Goal: Transaction & Acquisition: Purchase product/service

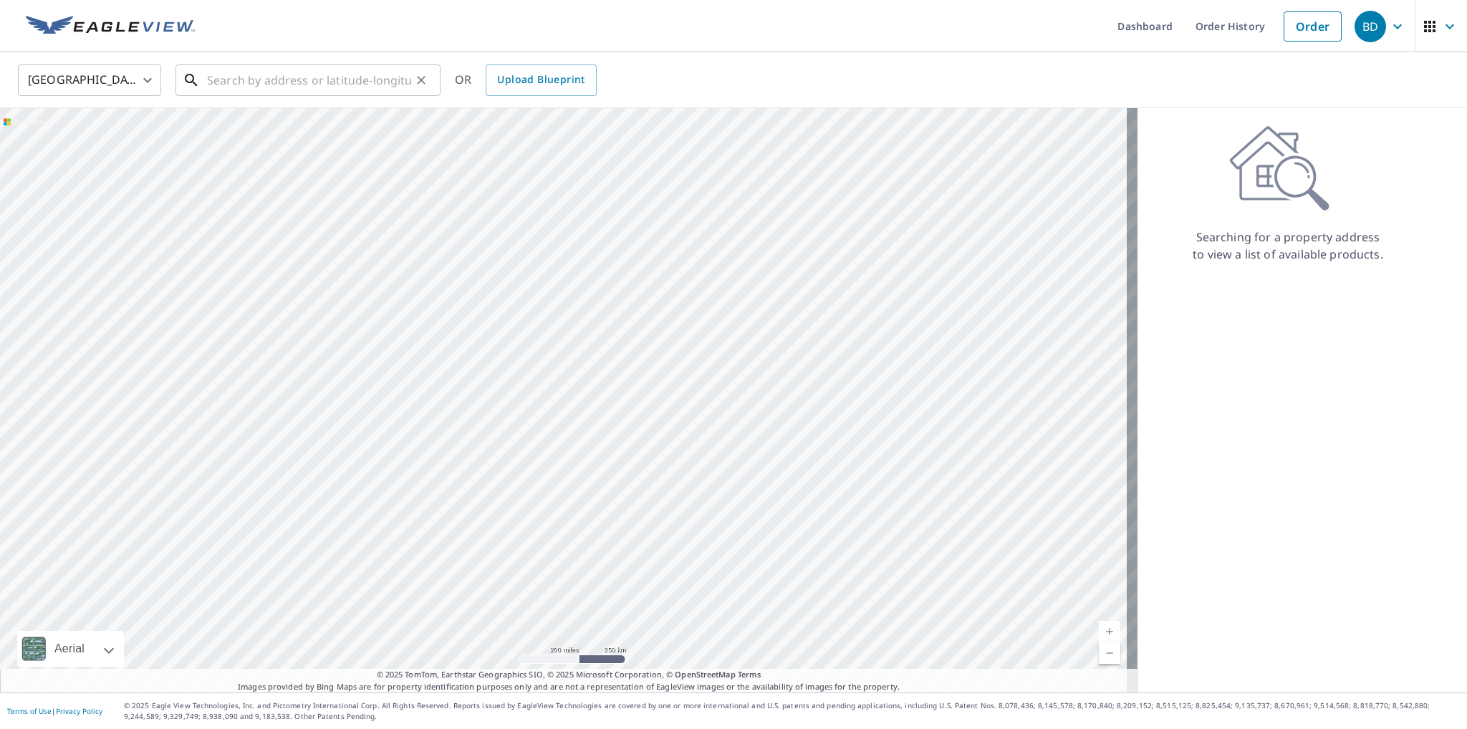
click at [213, 82] on input "text" at bounding box center [309, 80] width 204 height 40
paste input "[STREET_ADDRESS]"
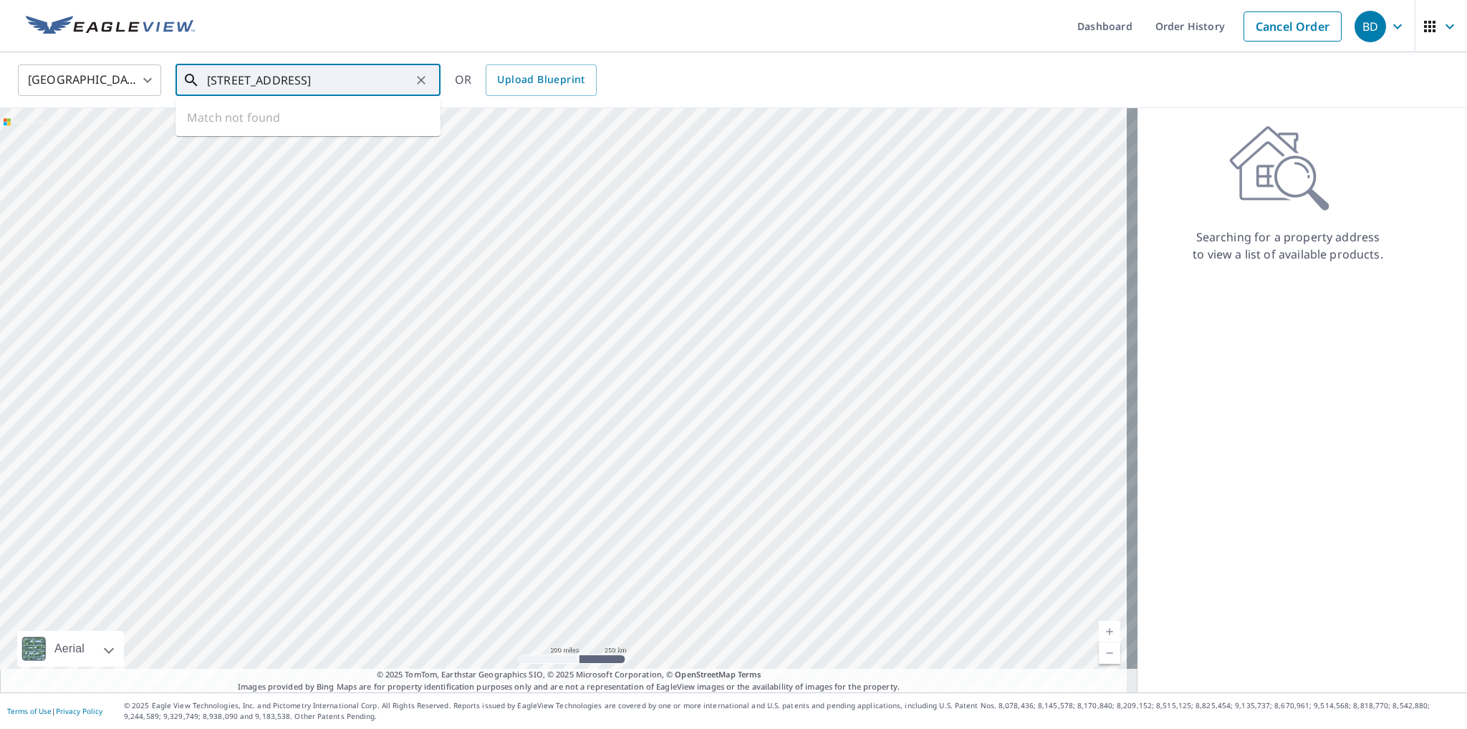
click at [257, 75] on input "[STREET_ADDRESS]" at bounding box center [309, 80] width 204 height 40
drag, startPoint x: 255, startPoint y: 74, endPoint x: 297, endPoint y: 69, distance: 42.5
click at [297, 69] on input "[STREET_ADDRESS]" at bounding box center [309, 80] width 204 height 40
click at [289, 137] on p "Defiance, MO 63341" at bounding box center [316, 137] width 225 height 14
type input "[STREET_ADDRESS]"
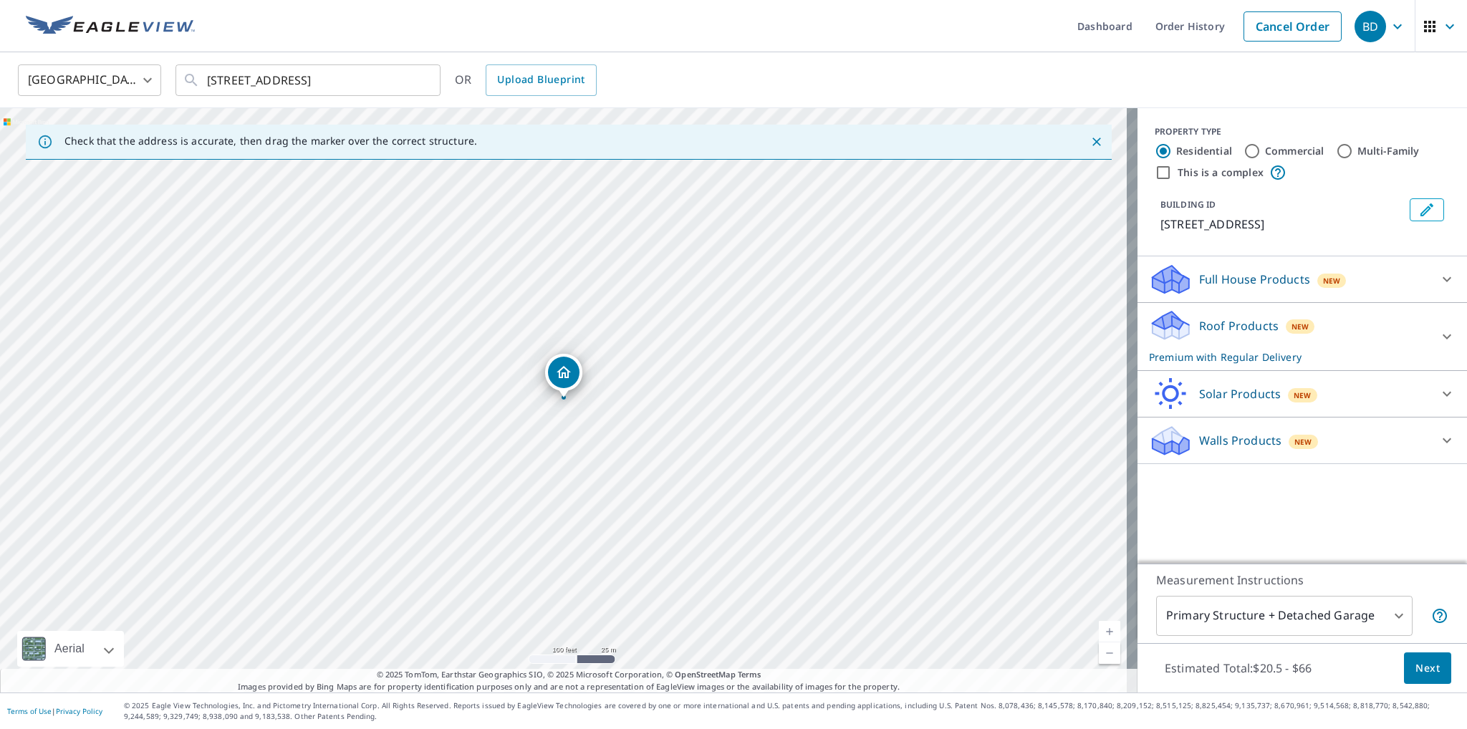
click at [1405, 336] on div "Roof Products New Premium with Regular Delivery" at bounding box center [1289, 337] width 281 height 56
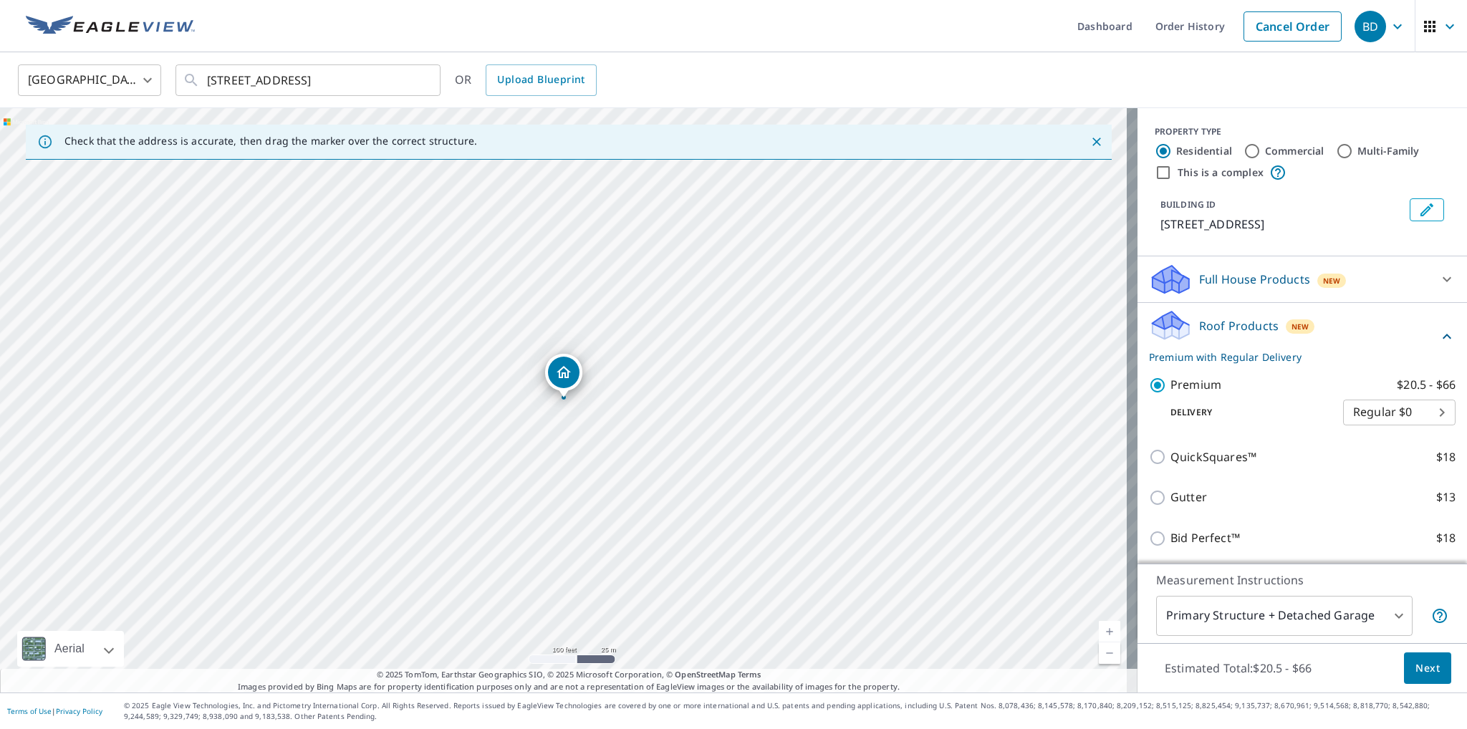
click at [1421, 665] on span "Next" at bounding box center [1427, 669] width 24 height 18
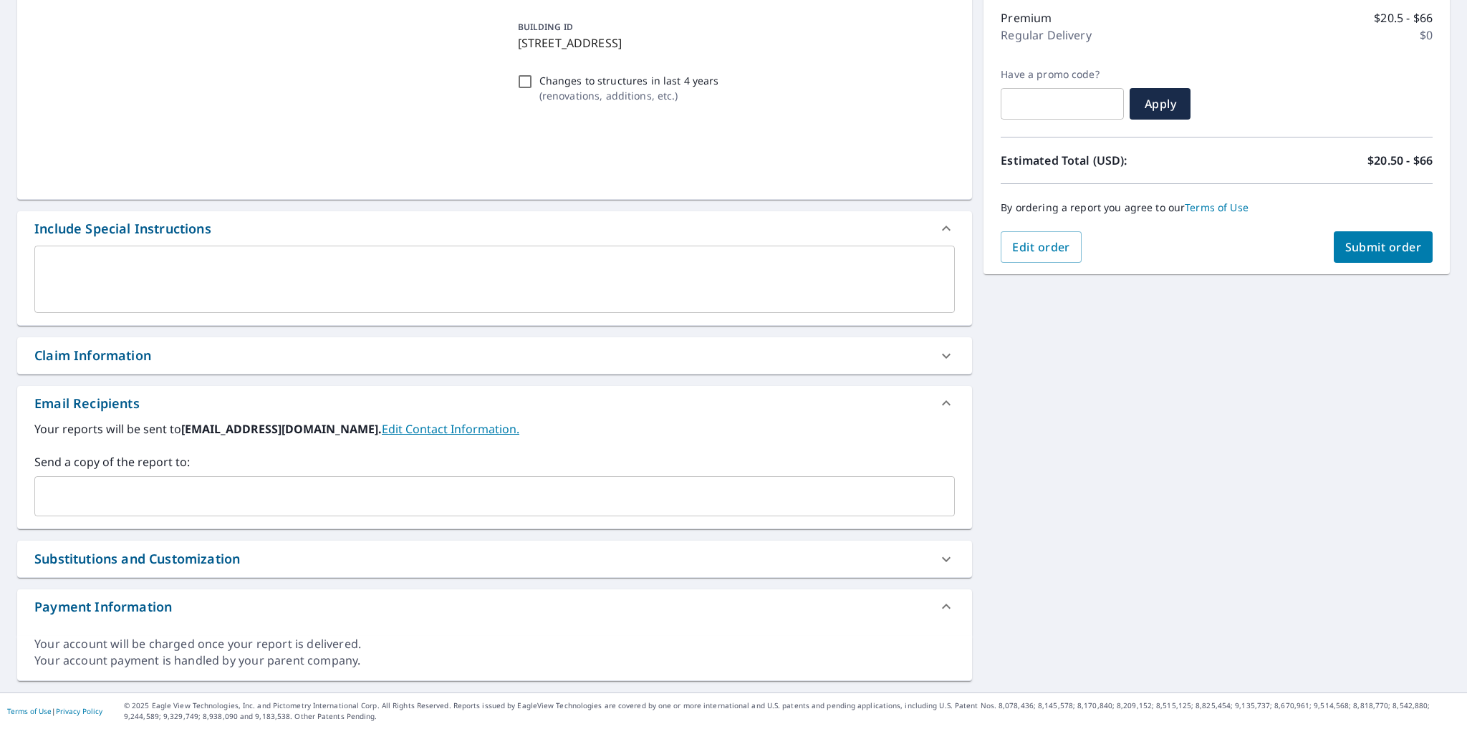
scroll to position [181, 0]
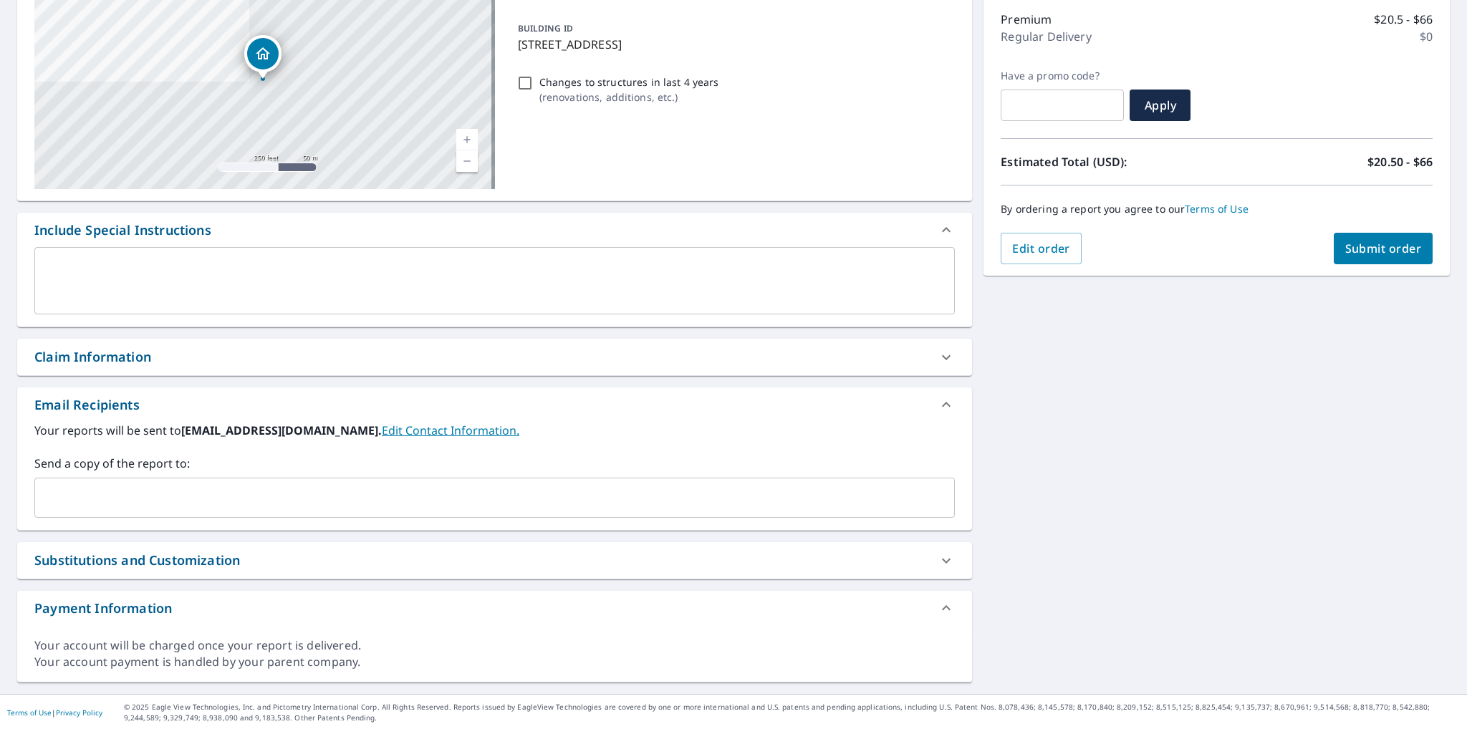
click at [117, 500] on input "text" at bounding box center [484, 497] width 886 height 27
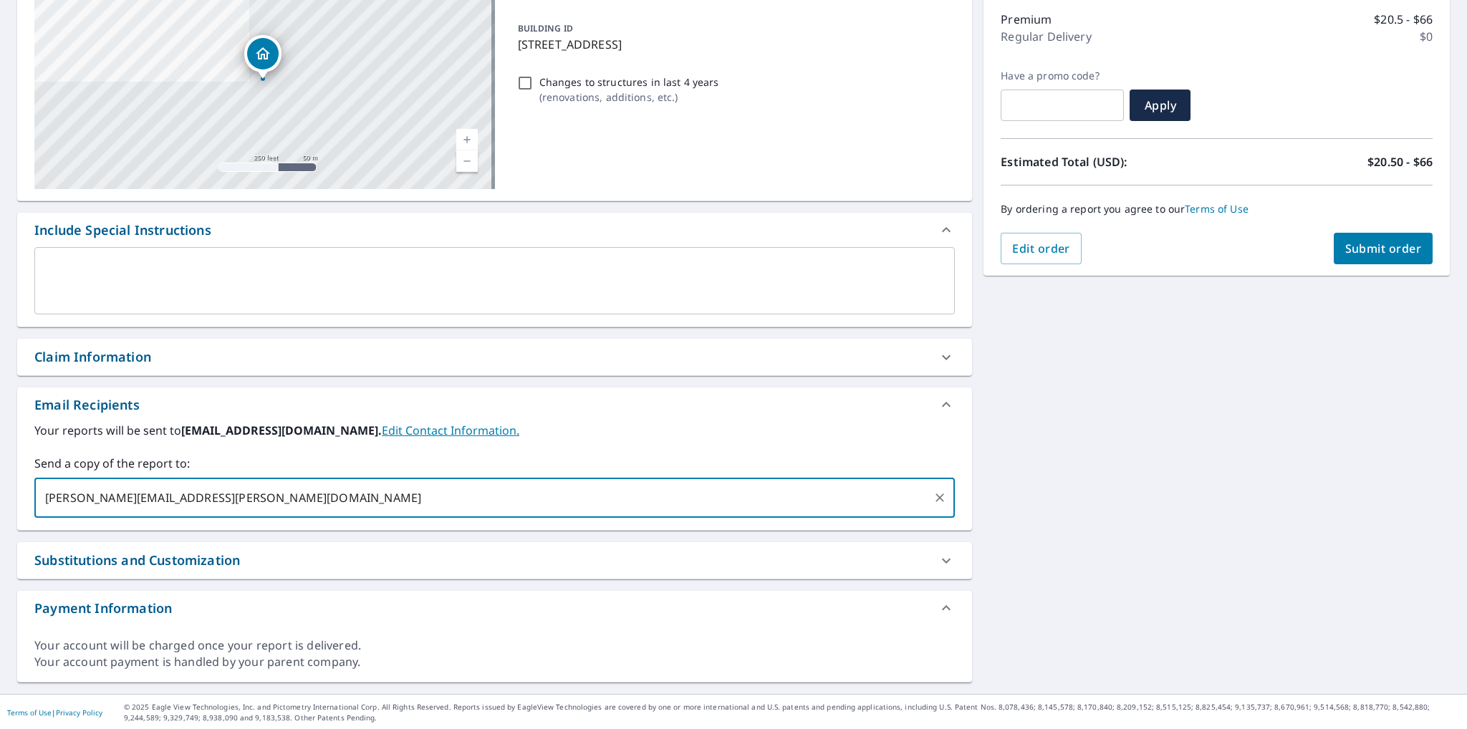
type input "[PERSON_NAME][EMAIL_ADDRESS][PERSON_NAME][DOMAIN_NAME]"
click at [1343, 228] on div "By ordering a report you agree to our Terms of Use" at bounding box center [1216, 208] width 432 height 47
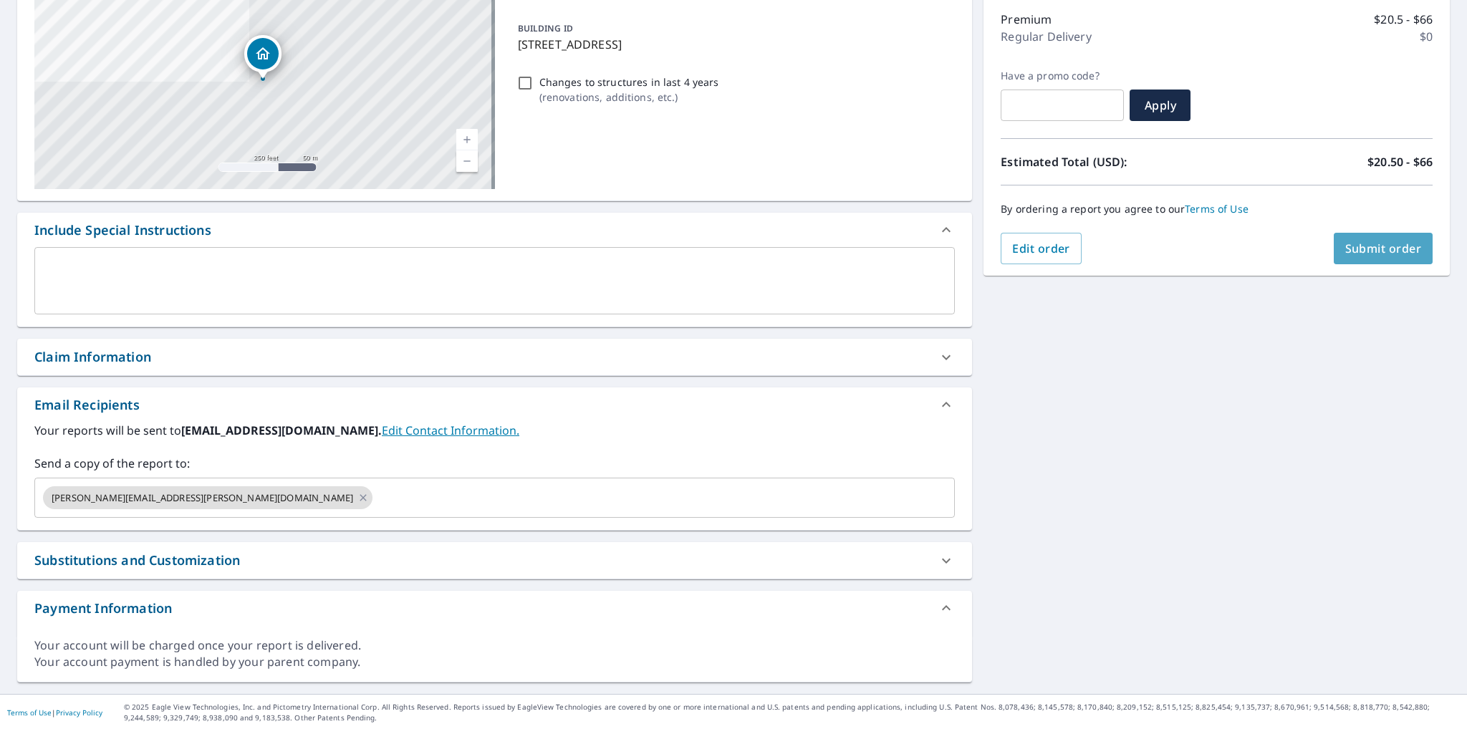
click at [1345, 243] on span "Submit order" at bounding box center [1383, 249] width 77 height 16
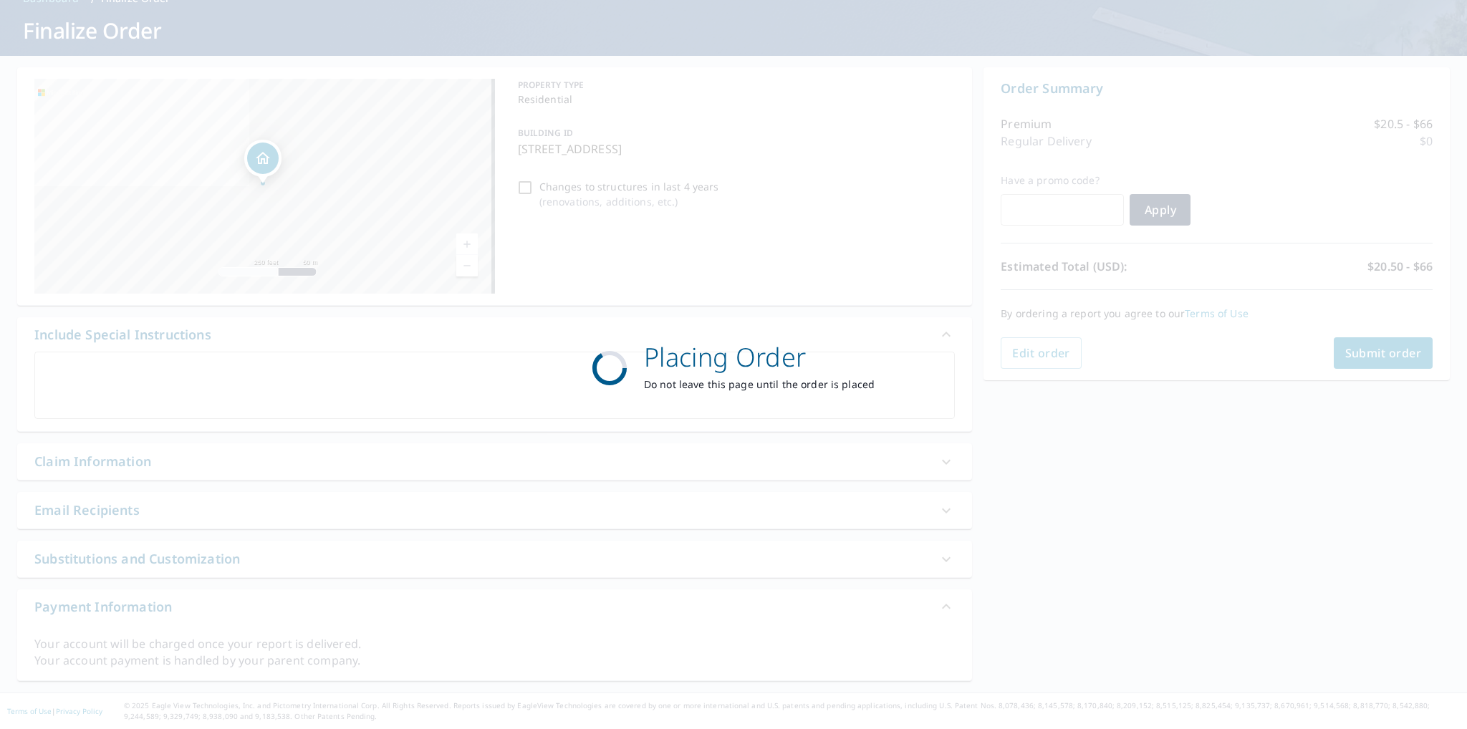
scroll to position [75, 0]
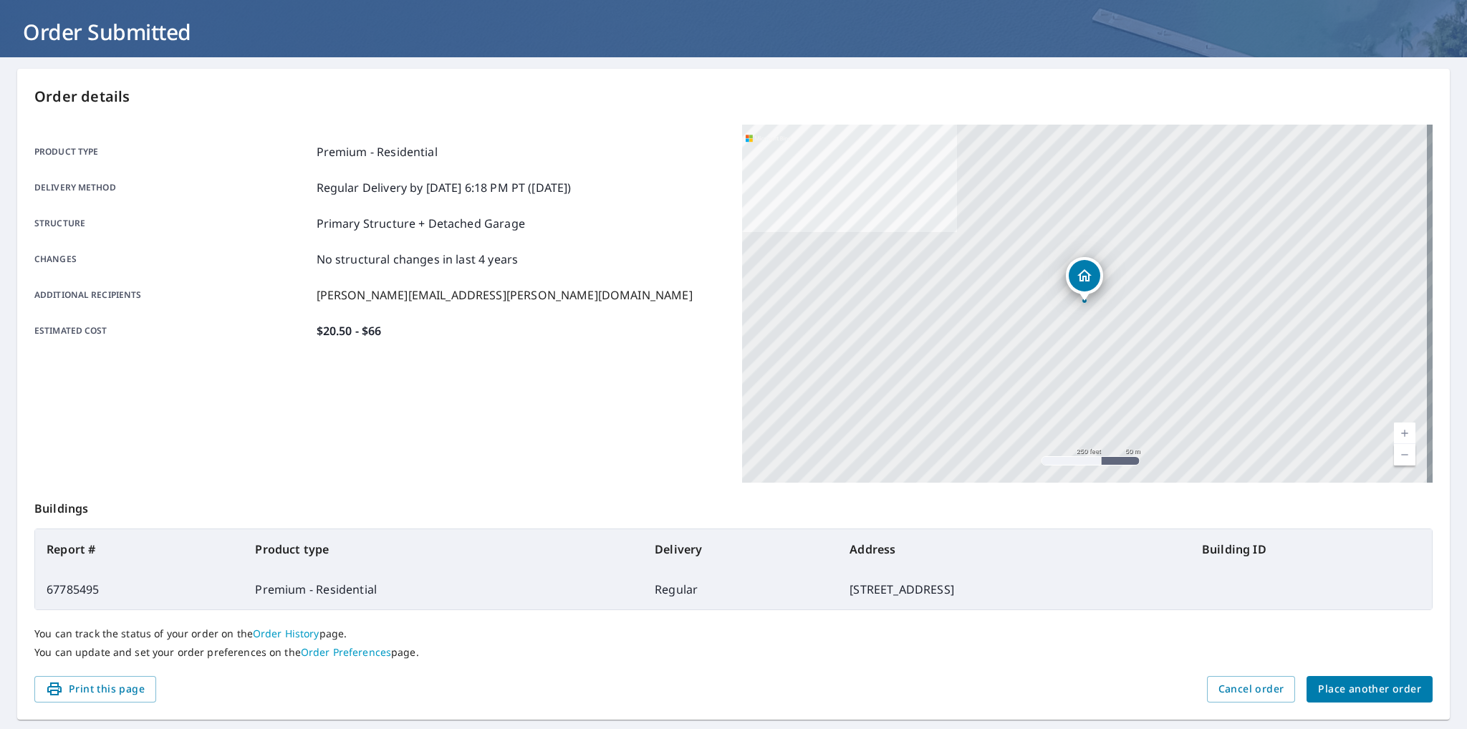
click at [1326, 685] on span "Place another order" at bounding box center [1369, 689] width 103 height 18
